Goal: Transaction & Acquisition: Purchase product/service

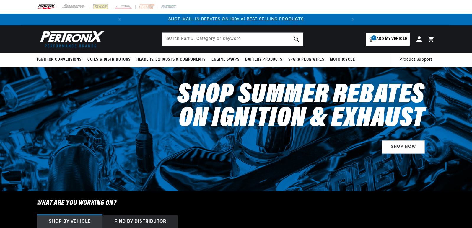
select select "1983"
select select "Jeep"
select select "CJ7"
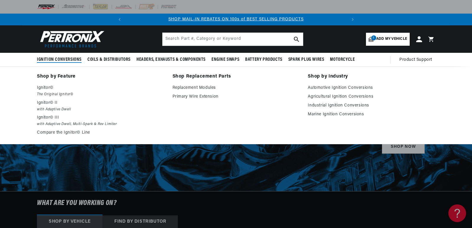
click at [63, 58] on span "Ignition Conversions" at bounding box center [59, 60] width 45 height 6
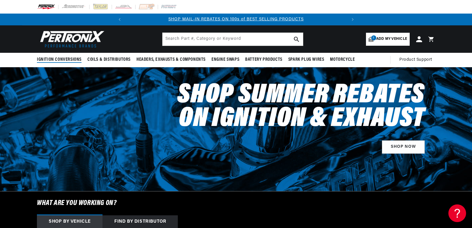
click at [61, 59] on span "Ignition Conversions" at bounding box center [59, 60] width 45 height 6
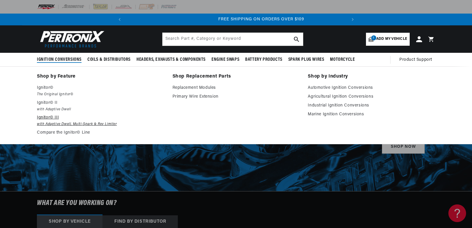
scroll to position [0, 221]
click at [349, 97] on link "Agricultural Ignition Conversions" at bounding box center [371, 96] width 127 height 7
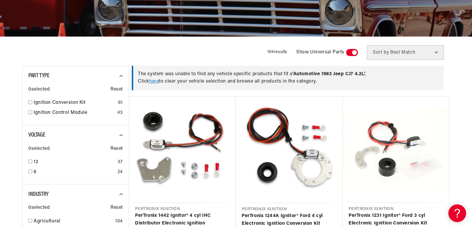
scroll to position [148, 0]
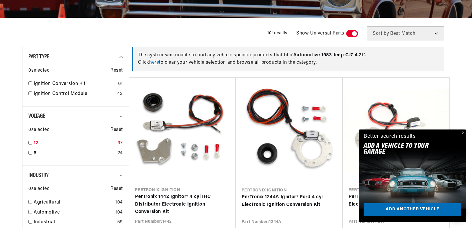
click at [30, 144] on input "checkbox" at bounding box center [30, 143] width 4 height 4
checkbox input "true"
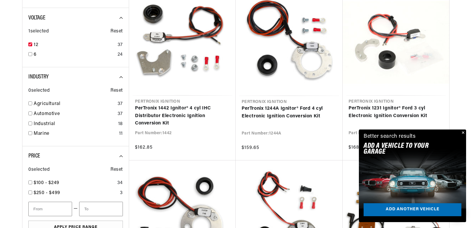
click at [465, 133] on button "Close" at bounding box center [462, 133] width 7 height 7
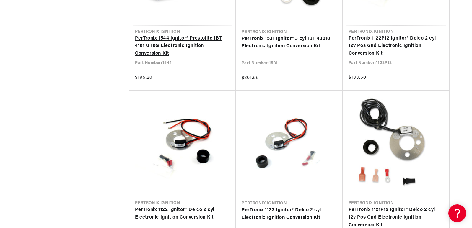
scroll to position [680, 0]
